Goal: Navigation & Orientation: Find specific page/section

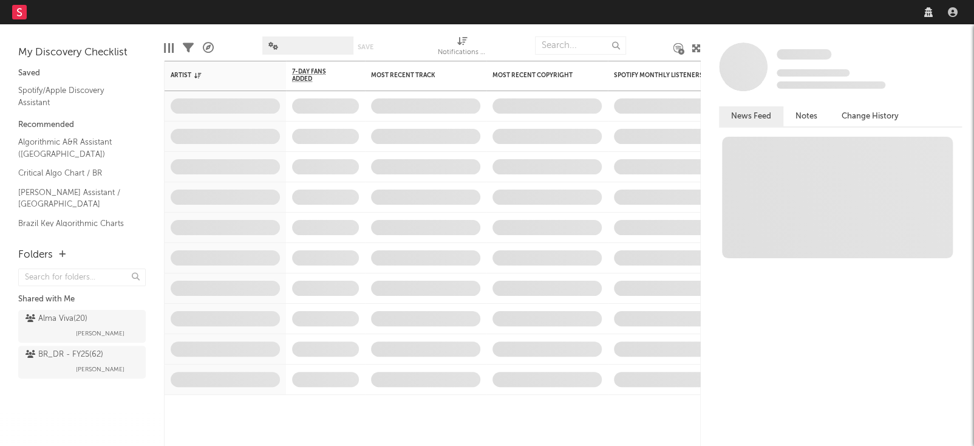
select select "recorded_music"
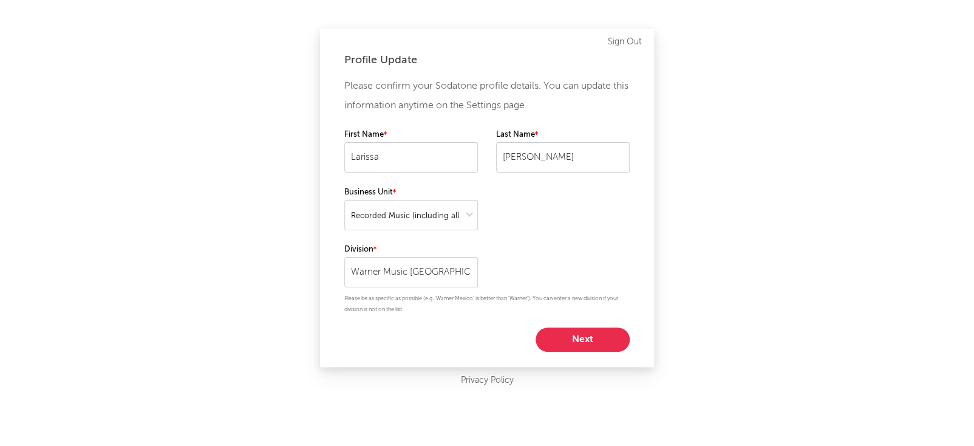
click at [588, 341] on button "Next" at bounding box center [582, 339] width 94 height 24
select select "other"
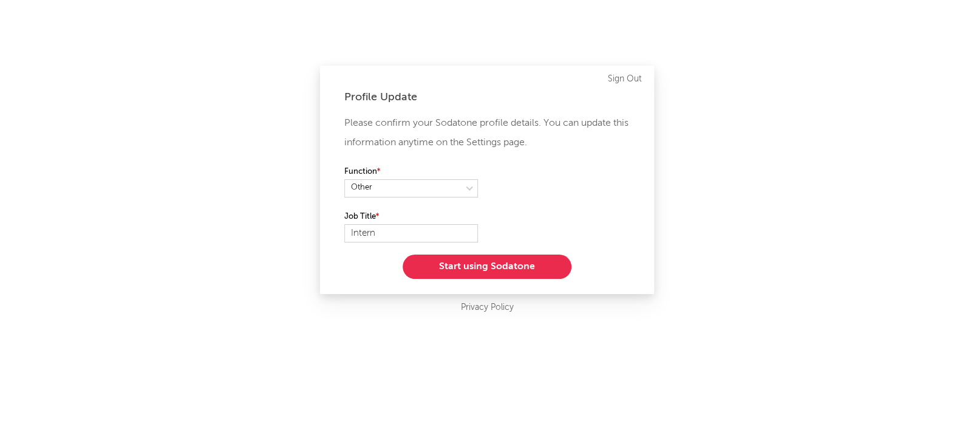
click at [535, 267] on button "Start using Sodatone" at bounding box center [486, 266] width 169 height 24
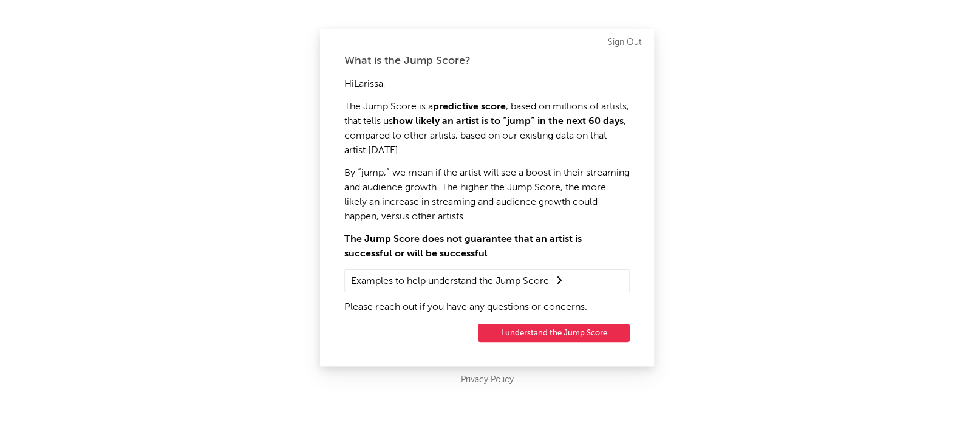
click at [578, 327] on button "I understand the Jump Score" at bounding box center [554, 333] width 152 height 18
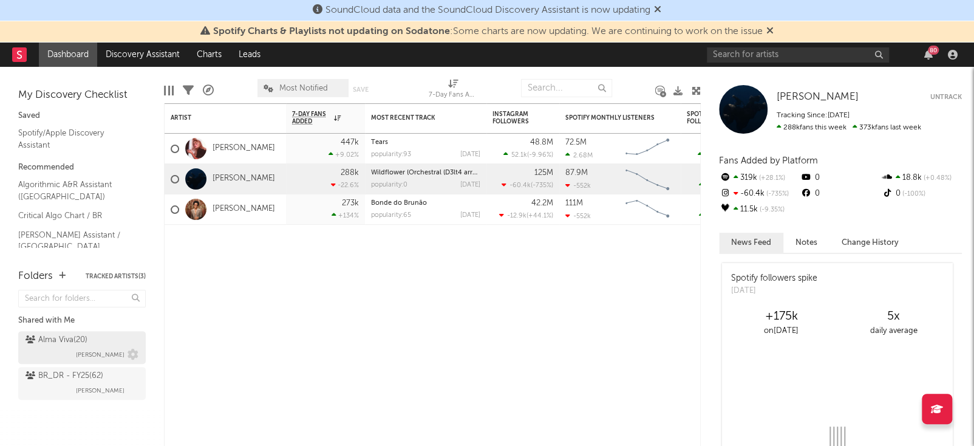
click at [58, 337] on div "[PERSON_NAME] Viva ( 20 )" at bounding box center [56, 340] width 62 height 15
